Goal: Ask a question

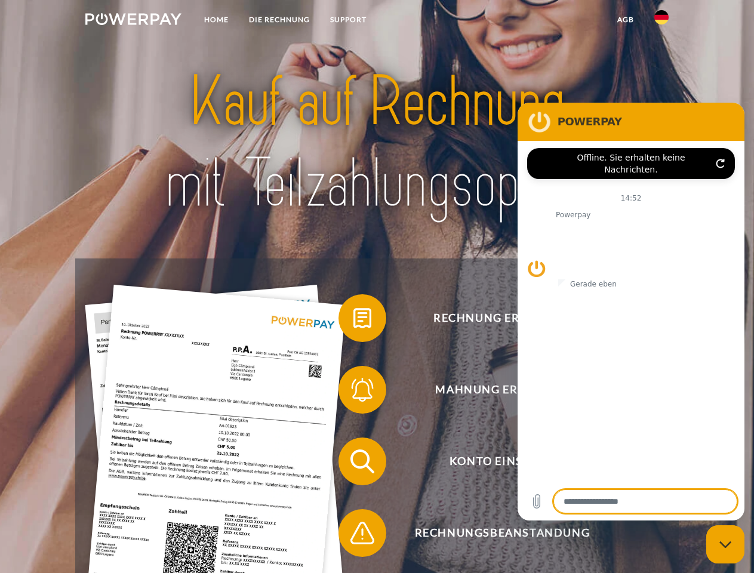
click at [133, 21] on img at bounding box center [133, 19] width 96 height 12
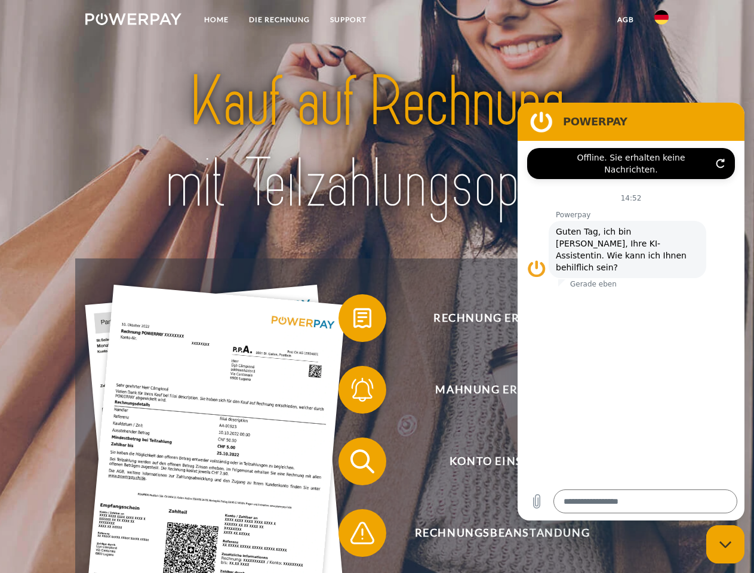
click at [662, 21] on img at bounding box center [661, 17] width 14 height 14
click at [625, 20] on link "agb" at bounding box center [625, 19] width 37 height 21
click at [353, 321] on span at bounding box center [345, 318] width 60 height 60
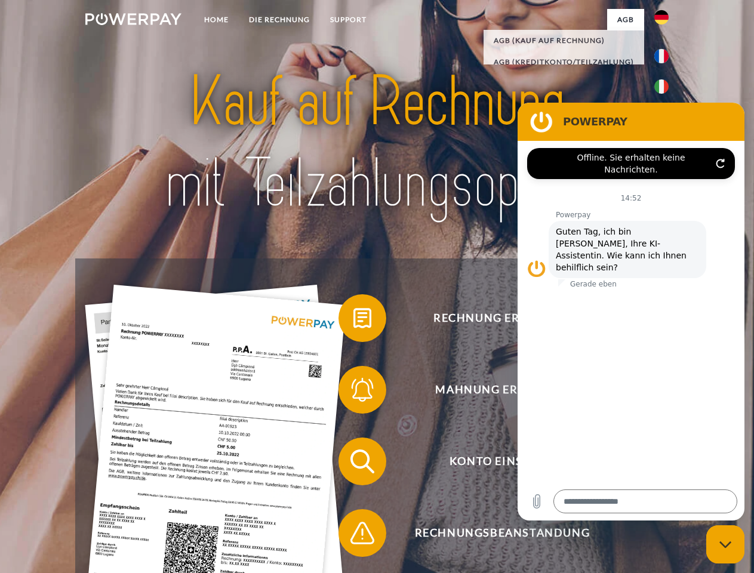
click at [353, 392] on span at bounding box center [345, 390] width 60 height 60
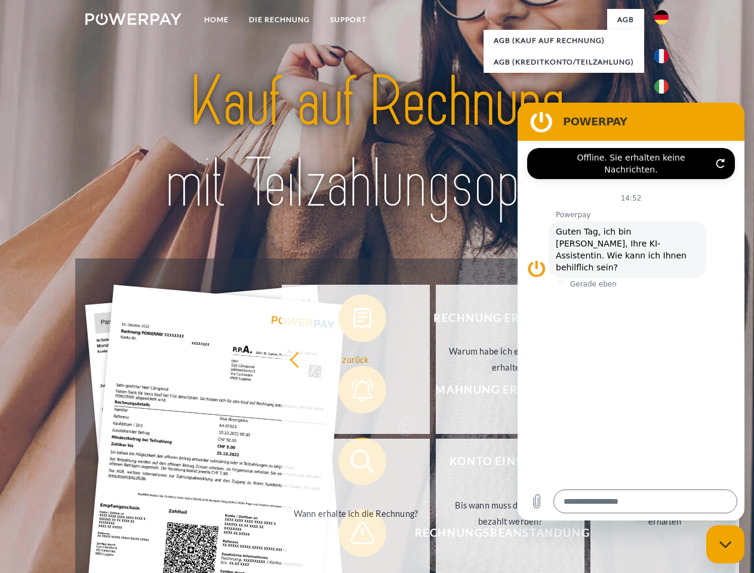
click at [436, 464] on link "Bis wann muss die Rechnung bezahlt werden?" at bounding box center [510, 513] width 149 height 149
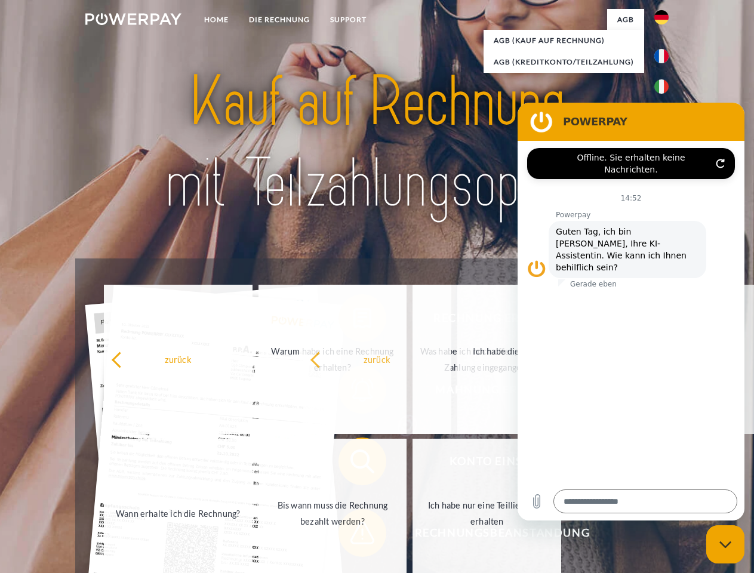
click at [353, 536] on span at bounding box center [345, 533] width 60 height 60
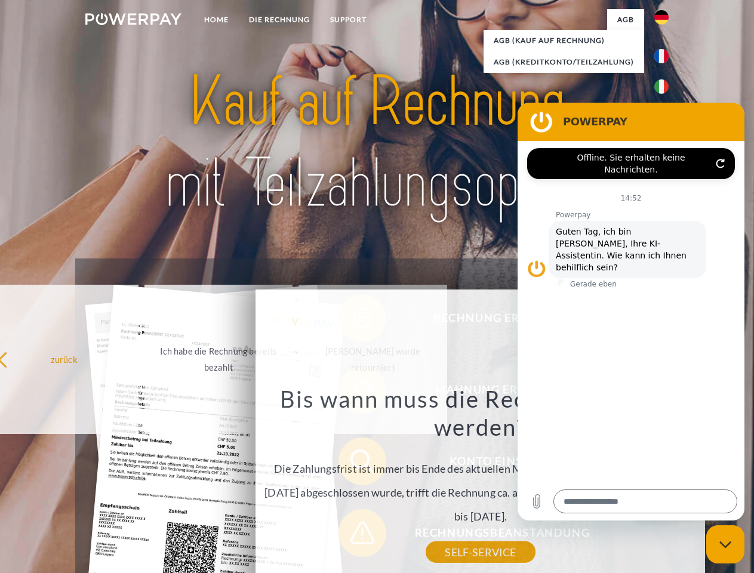
click at [725, 545] on icon "Messaging-Fenster schließen" at bounding box center [726, 545] width 13 height 8
type textarea "*"
